Goal: Find specific page/section: Find specific page/section

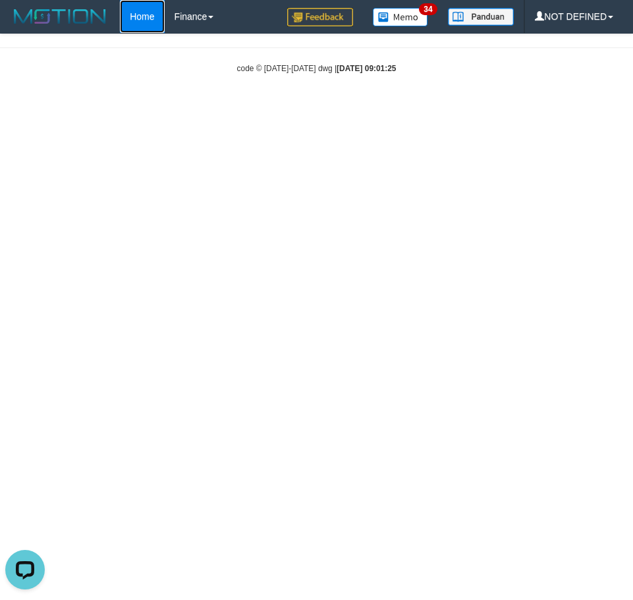
click at [140, 13] on link "Home" at bounding box center [142, 16] width 44 height 33
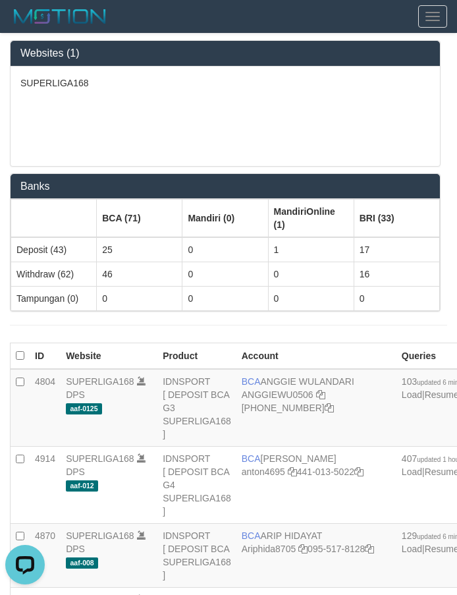
click at [215, 90] on div "SUPERLIGA168" at bounding box center [225, 116] width 429 height 99
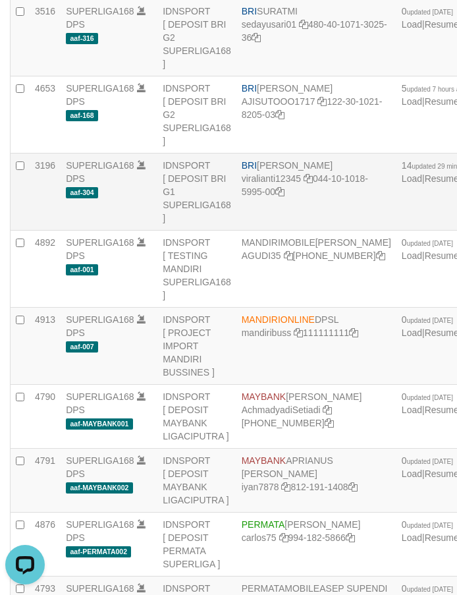
click at [281, 231] on td "BRI [PERSON_NAME] viralianti12345 044-10-1018-5995-00" at bounding box center [316, 191] width 160 height 77
copy td "BRI [PERSON_NAME]"
